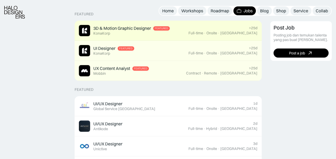
scroll to position [134, 0]
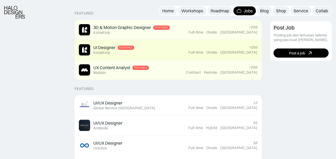
click at [182, 51] on div "UI Designer Featured KonaKorp" at bounding box center [134, 49] width 110 height 11
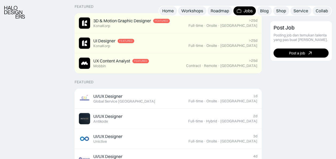
scroll to position [142, 0]
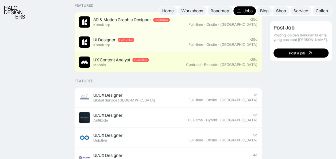
click at [176, 63] on div "UX Content Analyst Featured Mobbin" at bounding box center [132, 61] width 107 height 11
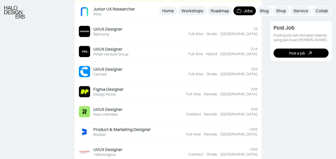
scroll to position [372, 0]
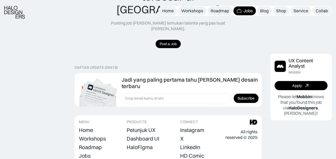
scroll to position [650, 0]
